Goal: Find specific page/section: Find specific page/section

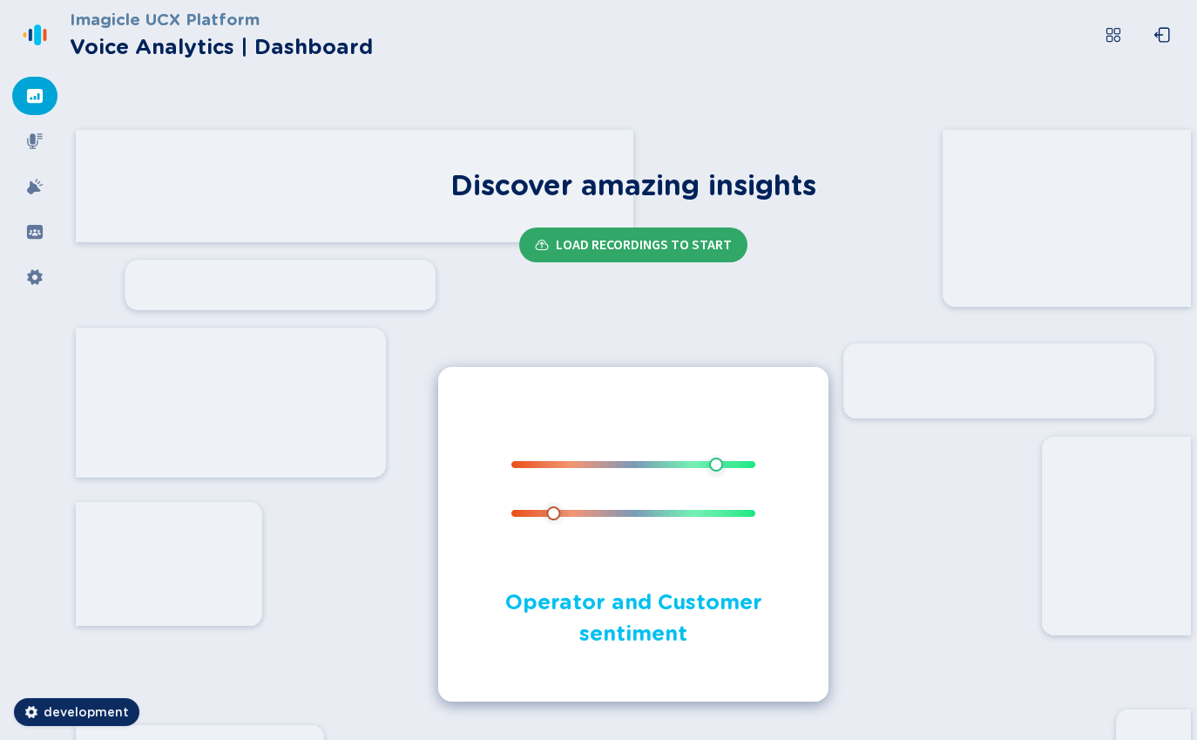
click at [599, 249] on span "Load Recordings to start" at bounding box center [644, 245] width 176 height 14
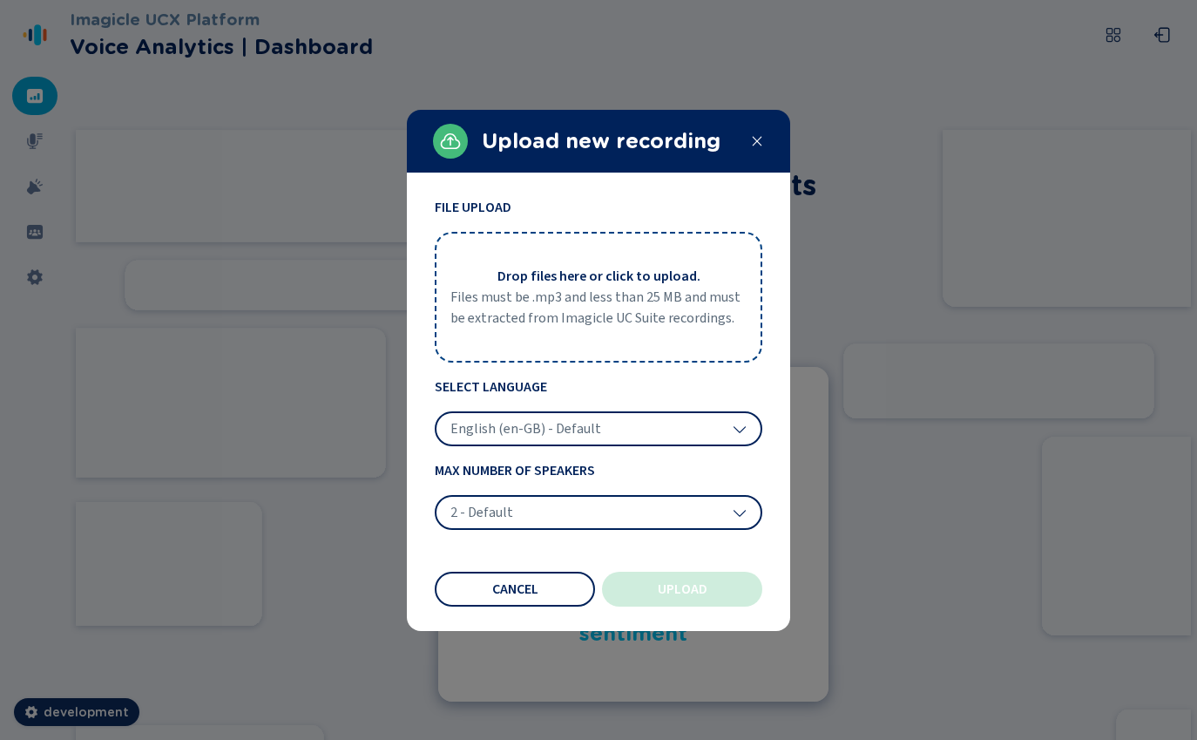
click at [761, 144] on icon at bounding box center [757, 141] width 14 height 14
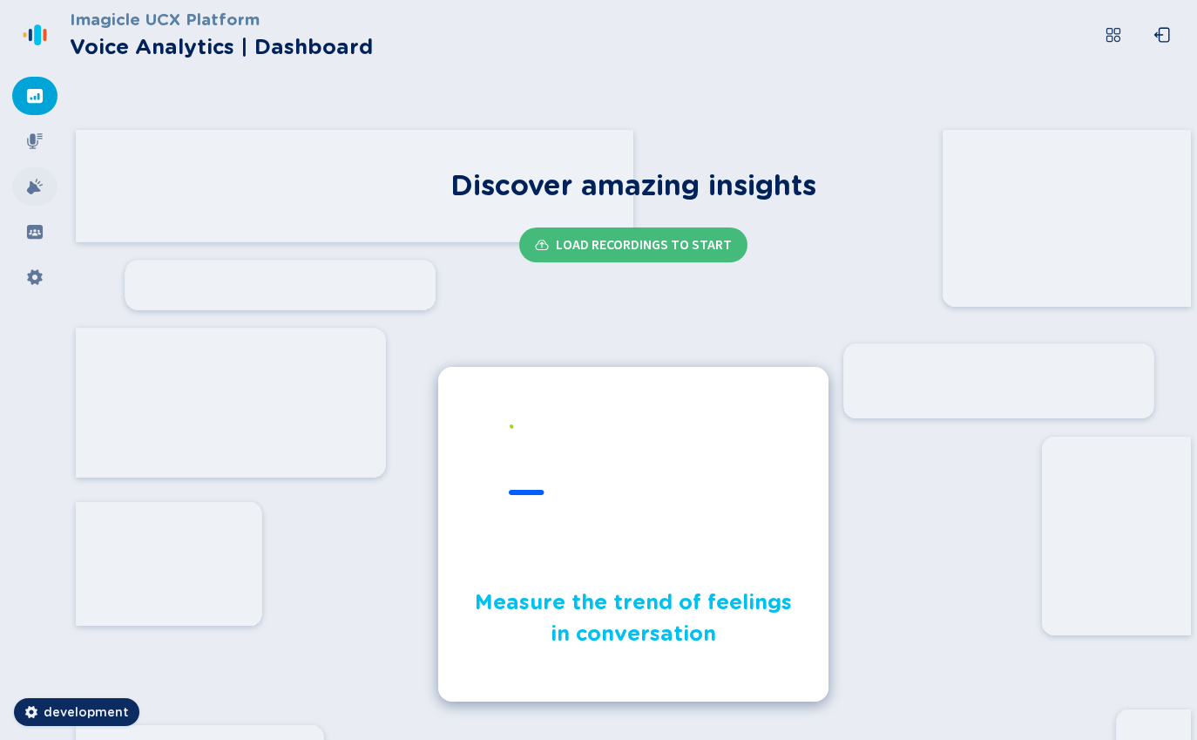
click at [36, 180] on icon at bounding box center [35, 187] width 16 height 16
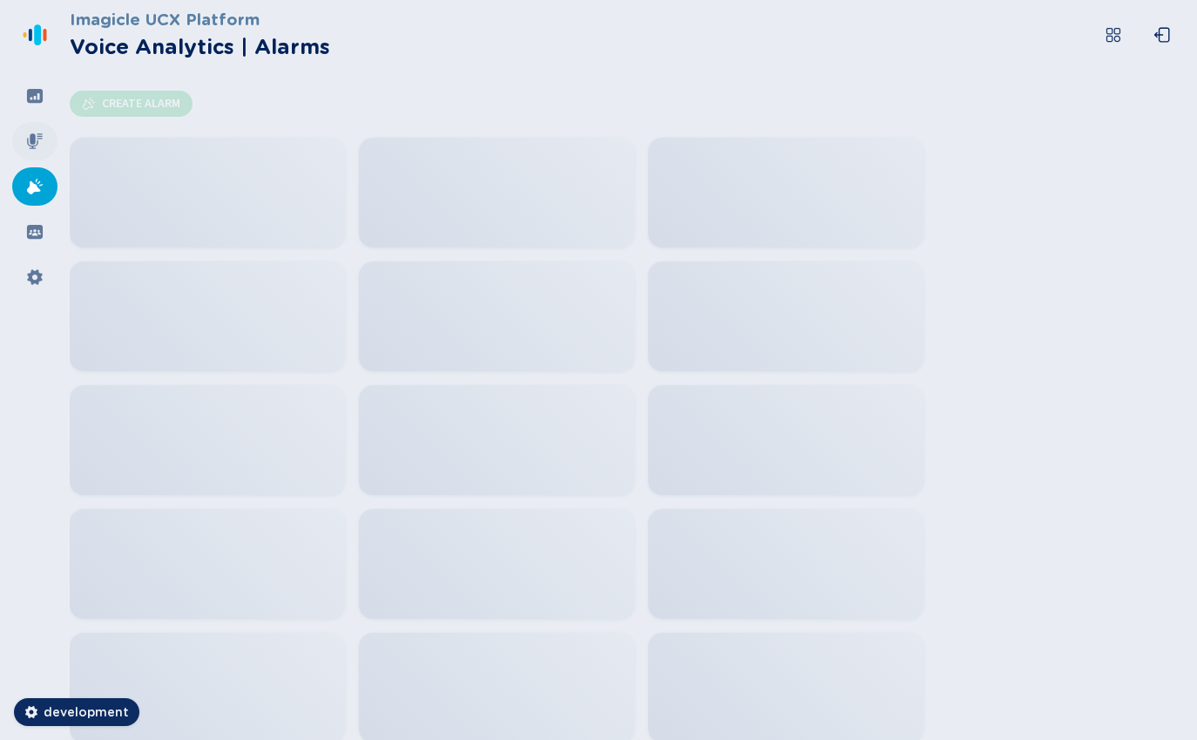
click at [33, 149] on icon at bounding box center [34, 140] width 17 height 17
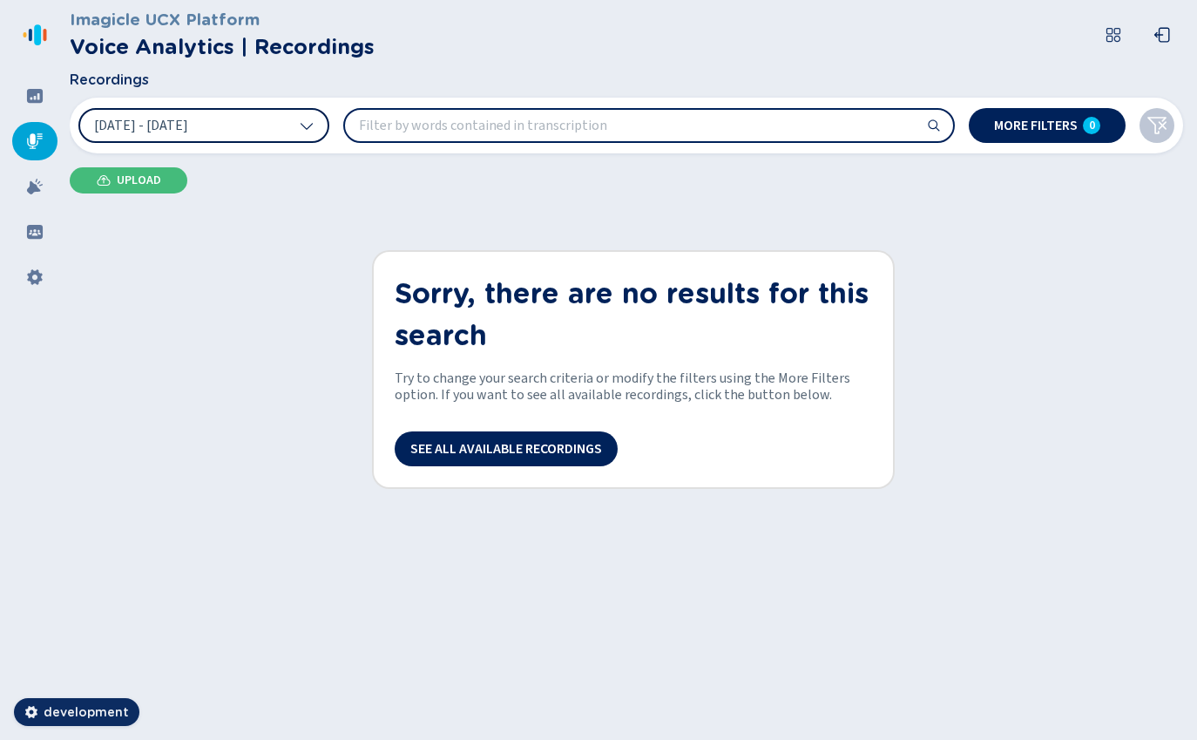
click at [301, 126] on icon at bounding box center [307, 125] width 14 height 14
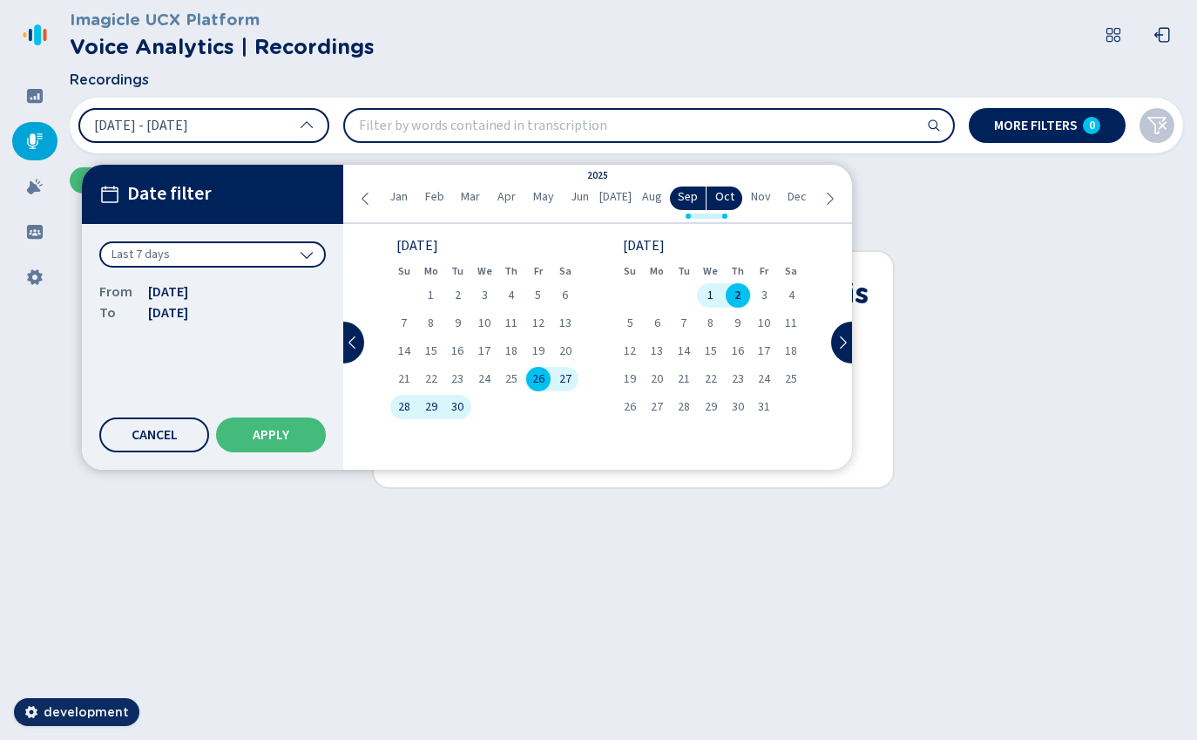
click at [269, 242] on div "Last 7 days" at bounding box center [212, 254] width 227 height 26
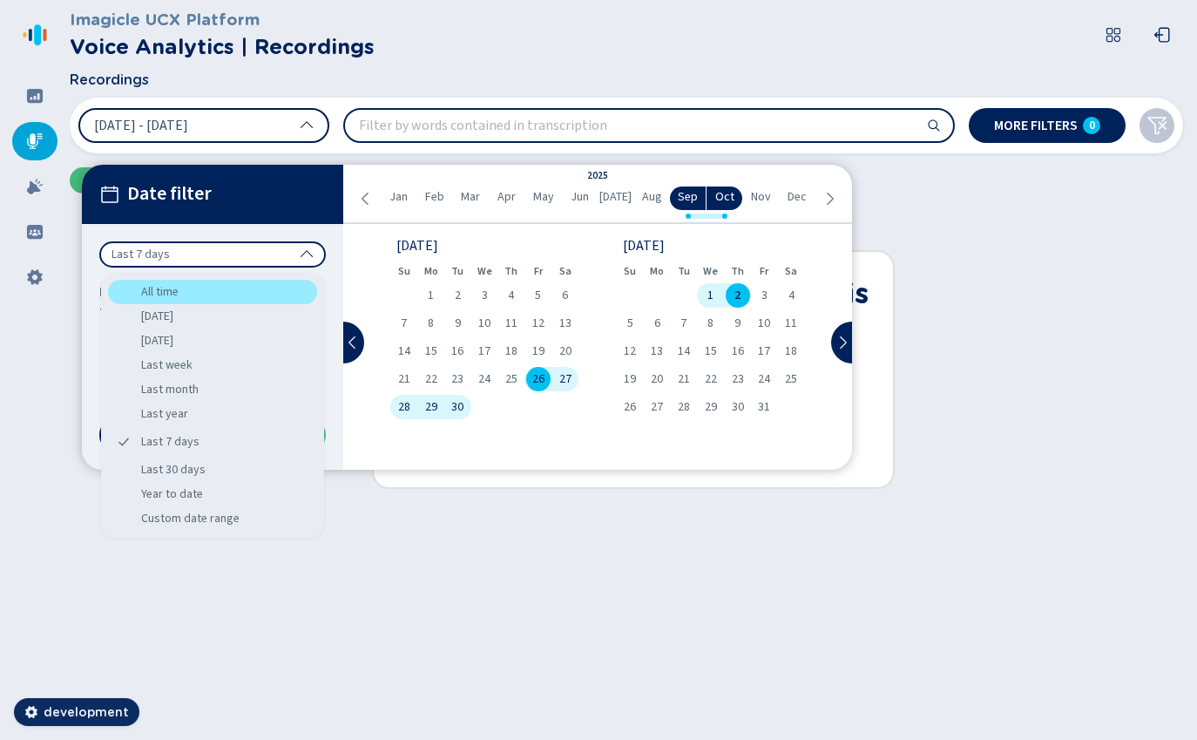
click at [201, 288] on div "All time" at bounding box center [212, 292] width 209 height 24
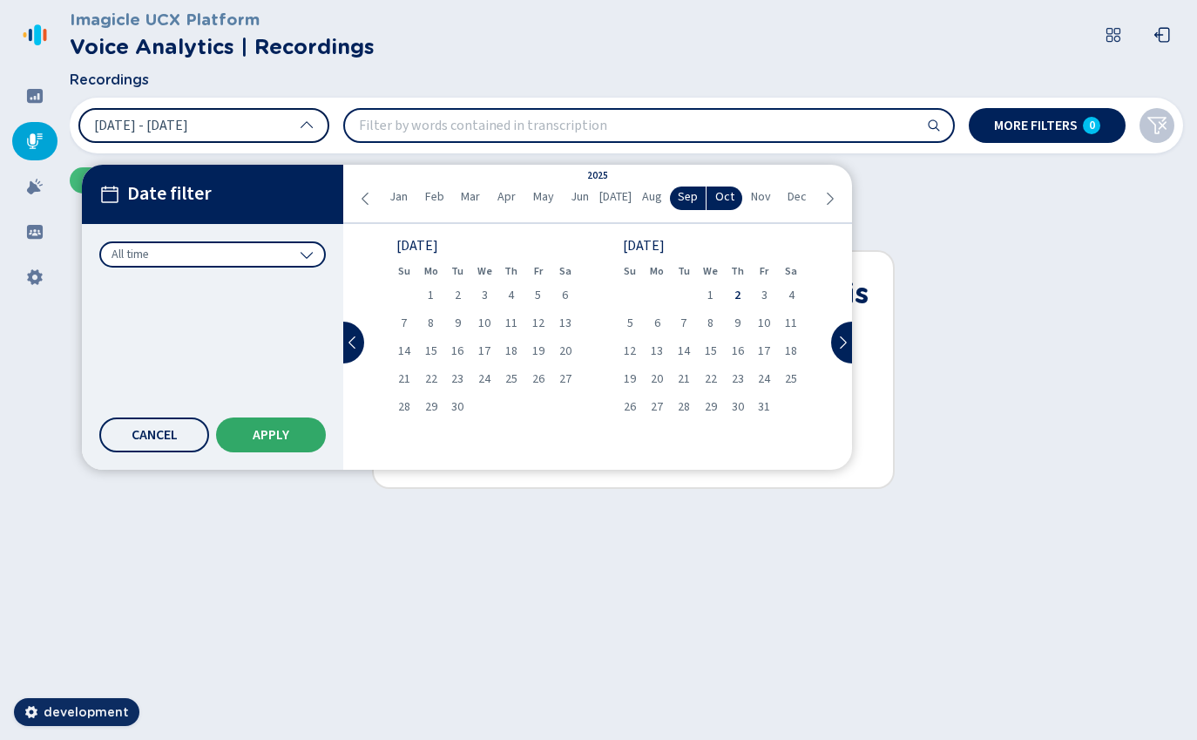
click at [262, 418] on button "Apply" at bounding box center [271, 434] width 110 height 35
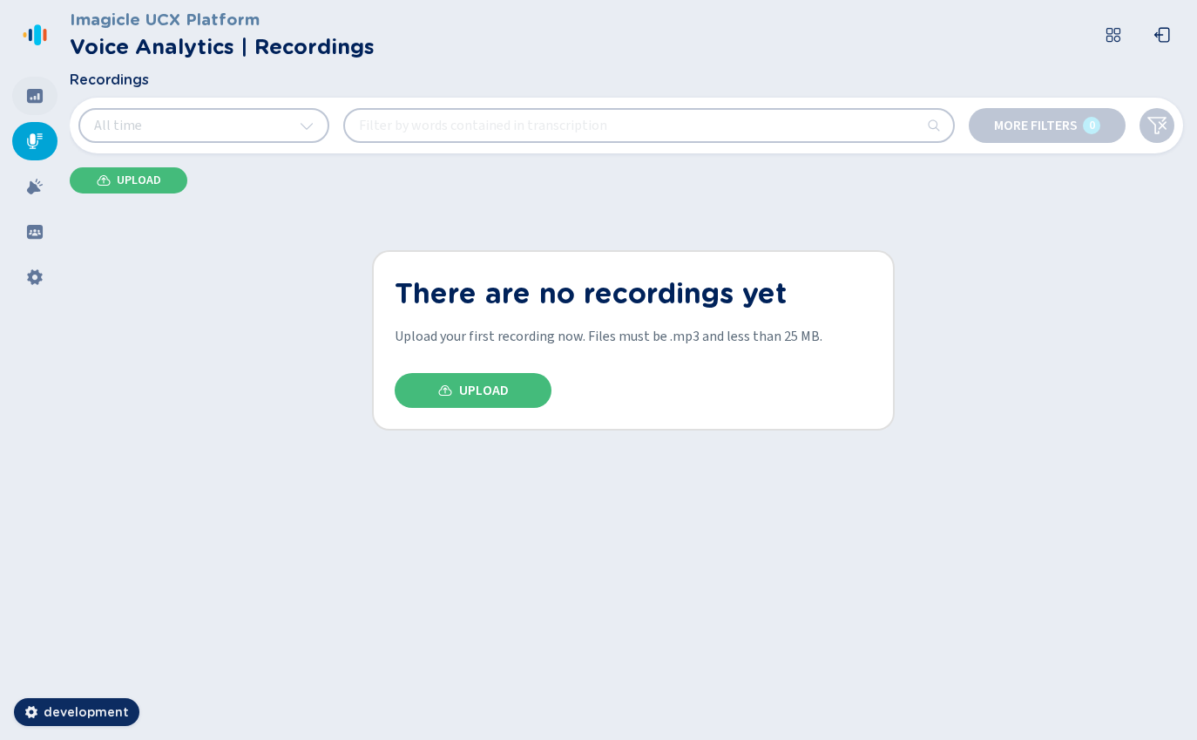
click at [40, 88] on icon at bounding box center [34, 95] width 17 height 17
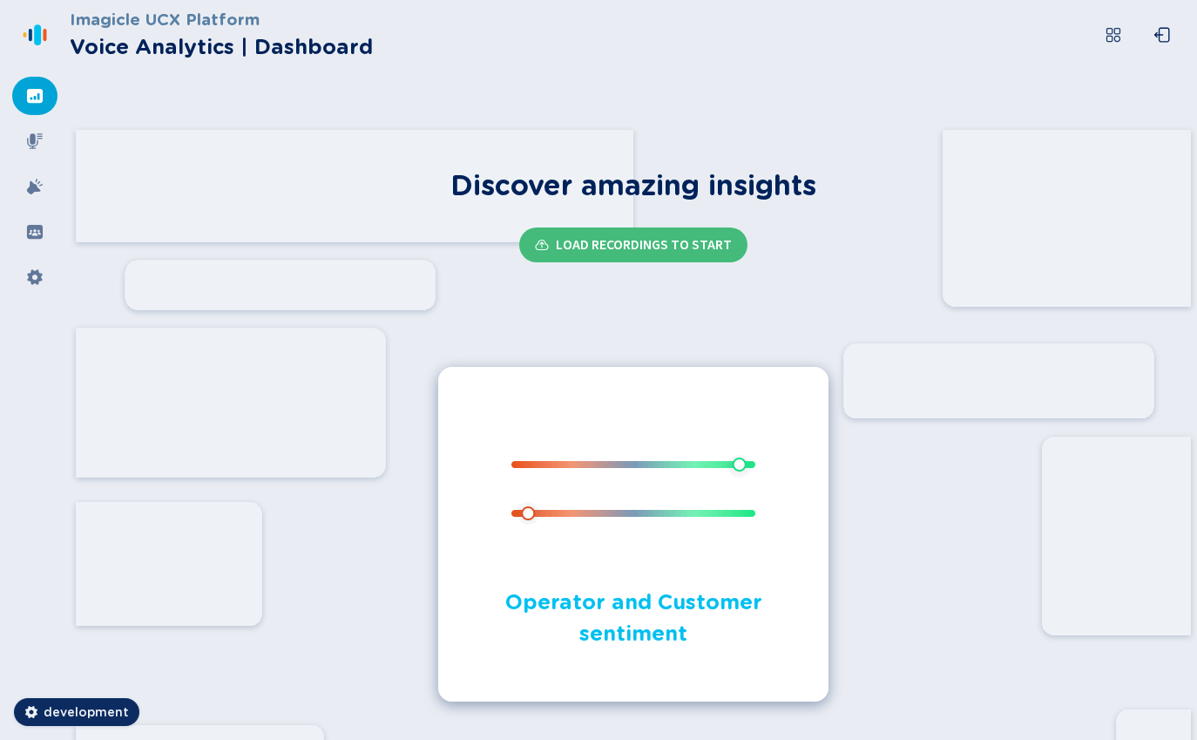
click at [1116, 38] on icon at bounding box center [1113, 34] width 17 height 17
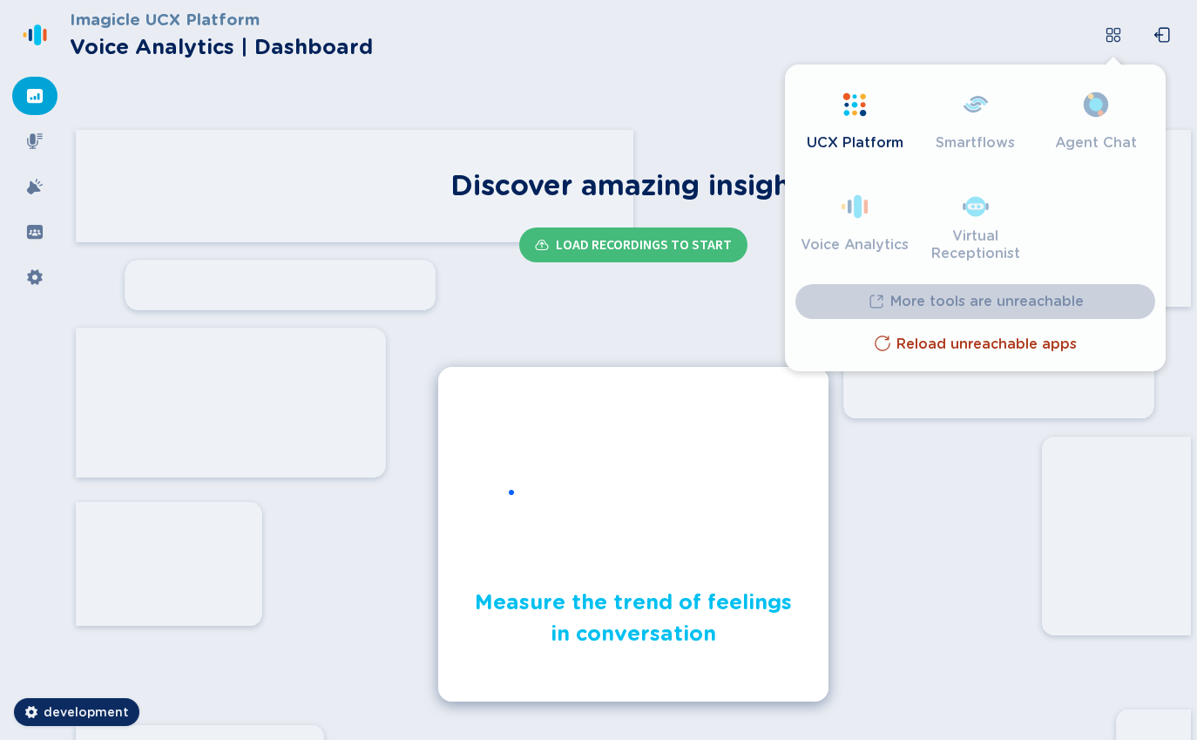
click at [948, 345] on span "Reload unreachable apps" at bounding box center [987, 343] width 180 height 17
